Goal: Information Seeking & Learning: Learn about a topic

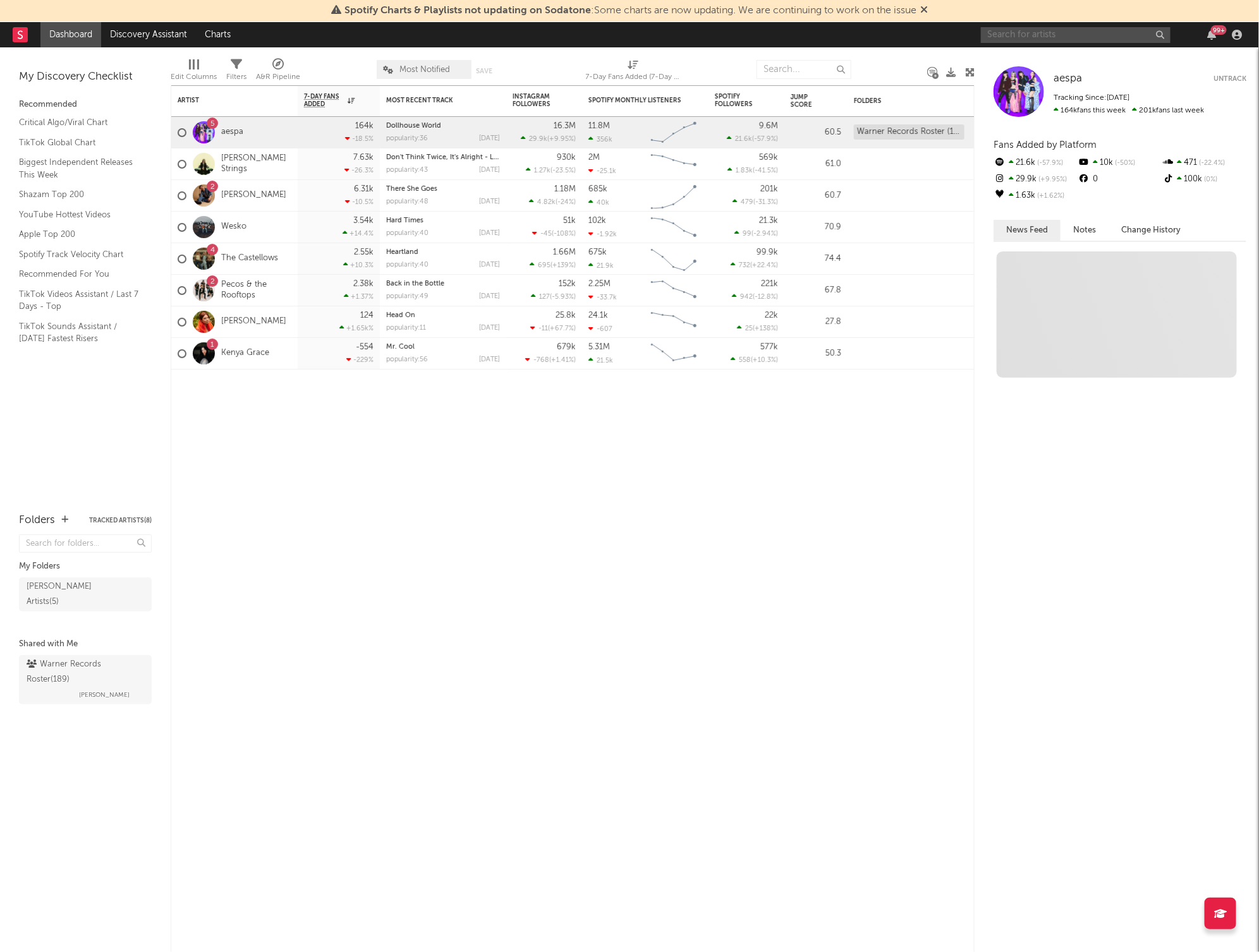
click at [1046, 40] on input "text" at bounding box center [1076, 35] width 190 height 16
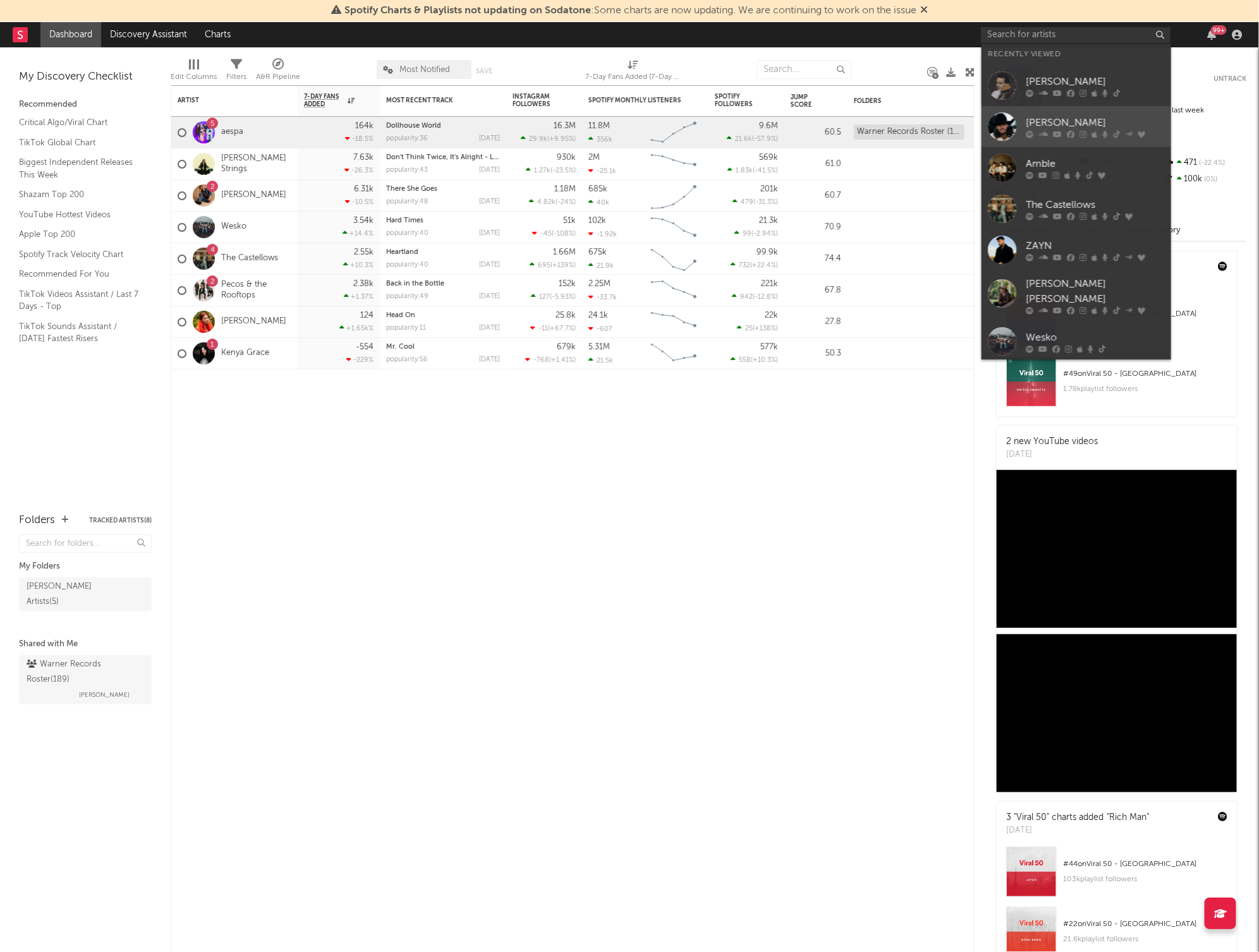
click at [1081, 115] on div "[PERSON_NAME]" at bounding box center [1095, 122] width 139 height 15
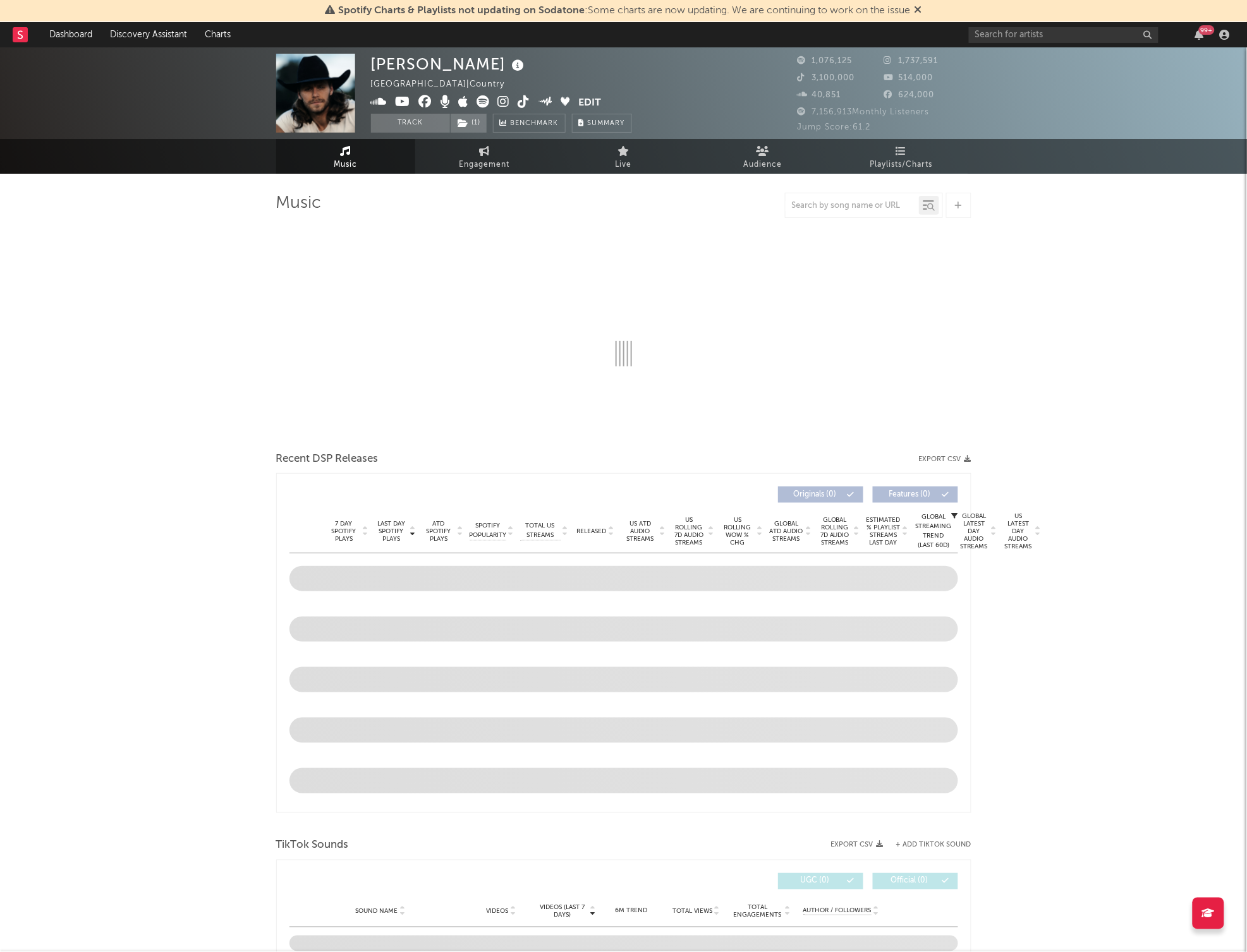
select select "6m"
